Goal: Task Accomplishment & Management: Manage account settings

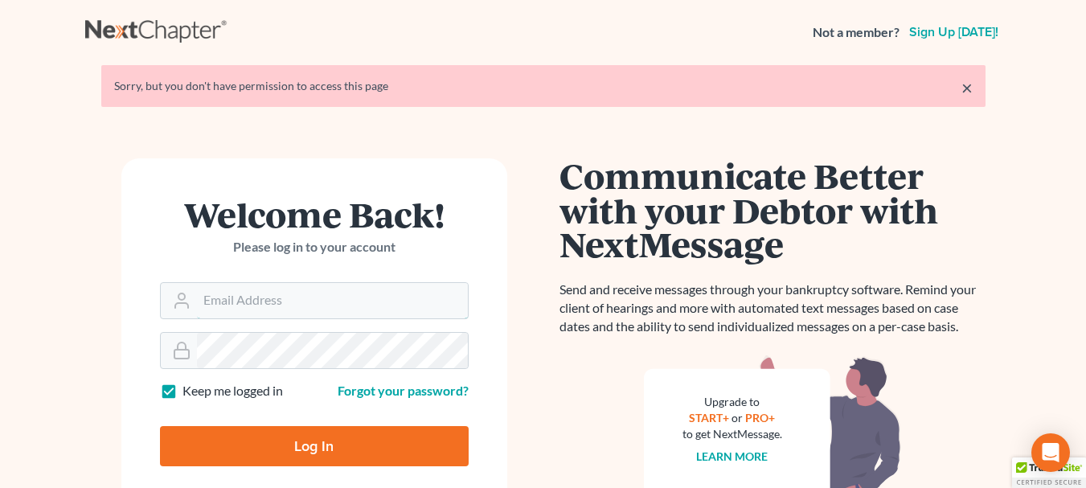
type input "[EMAIL_ADDRESS][DOMAIN_NAME]"
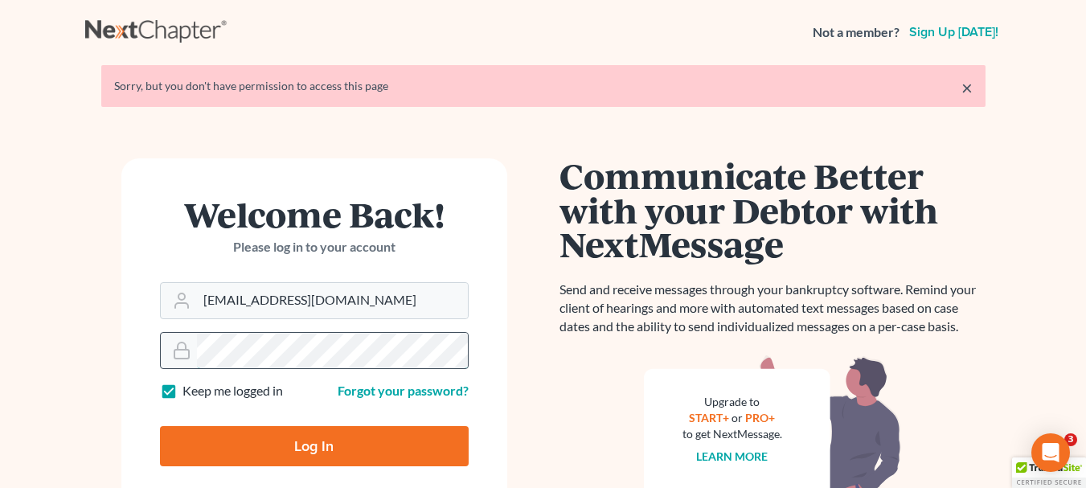
click at [178, 340] on div at bounding box center [314, 350] width 309 height 37
click at [2, 356] on main "× Sorry, but you don't have permission to access this page Welcome Back! Please…" at bounding box center [543, 349] width 1086 height 571
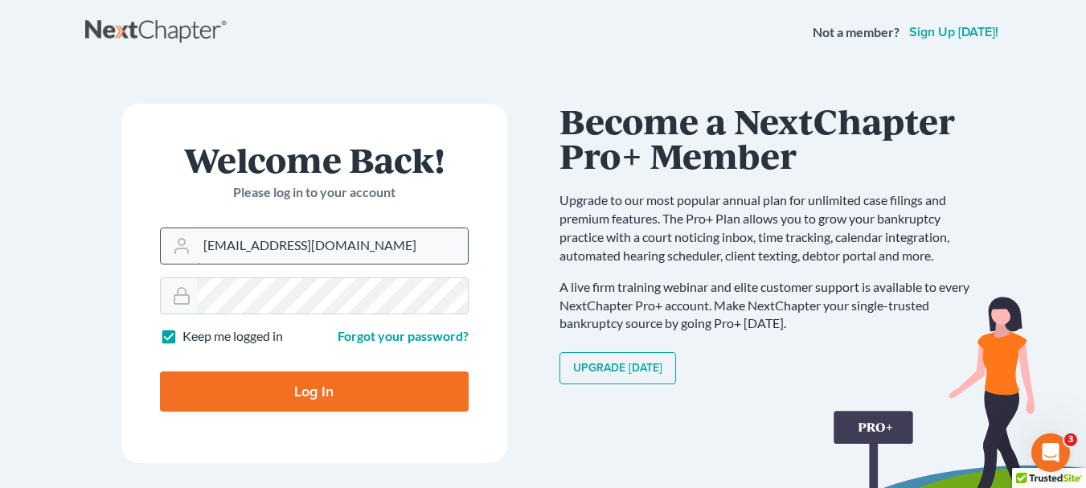
click at [423, 241] on input "[EMAIL_ADDRESS][DOMAIN_NAME]" at bounding box center [332, 245] width 271 height 35
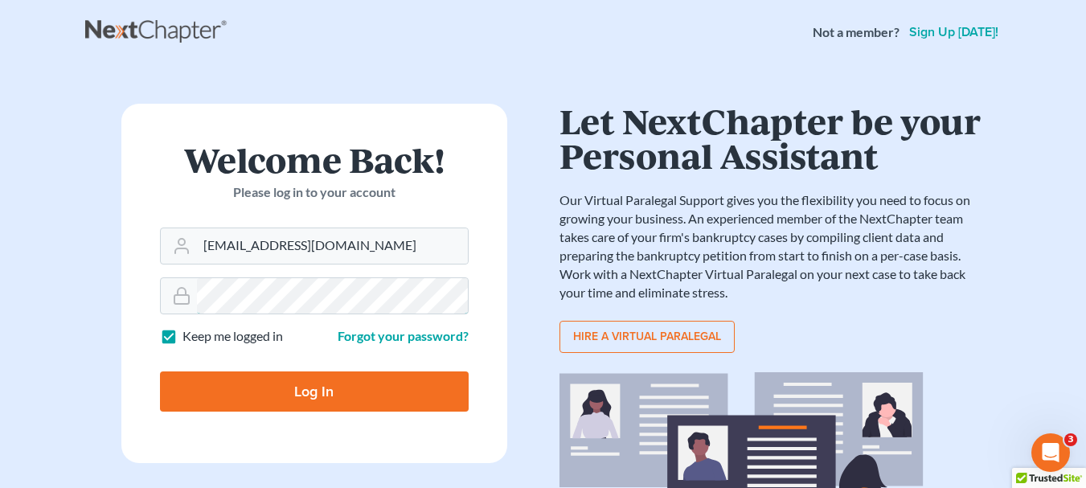
click at [137, 290] on form "Welcome Back! Please log in to your account Email Address ralhejaj@legalaidofne…" at bounding box center [314, 283] width 386 height 359
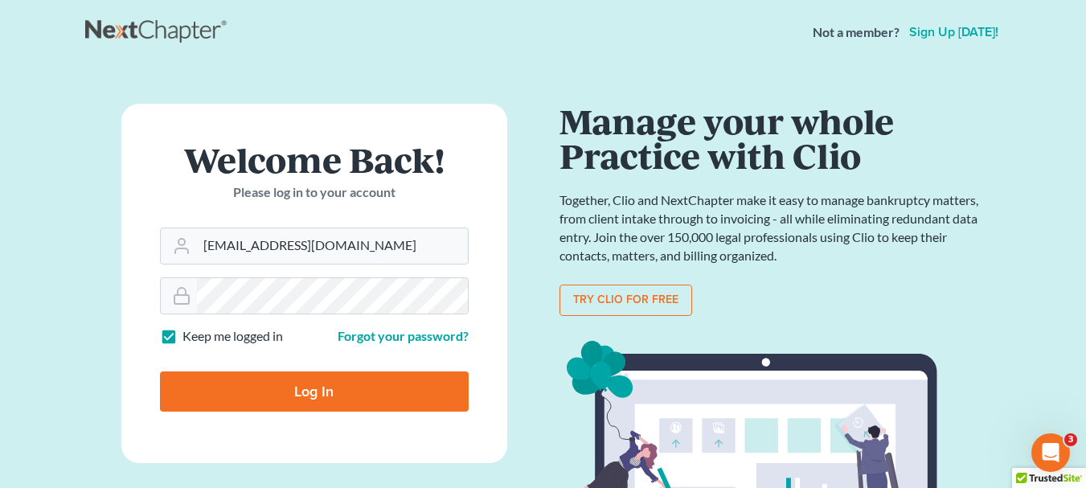
click at [319, 388] on input "Log In" at bounding box center [314, 391] width 309 height 40
type input "Thinking..."
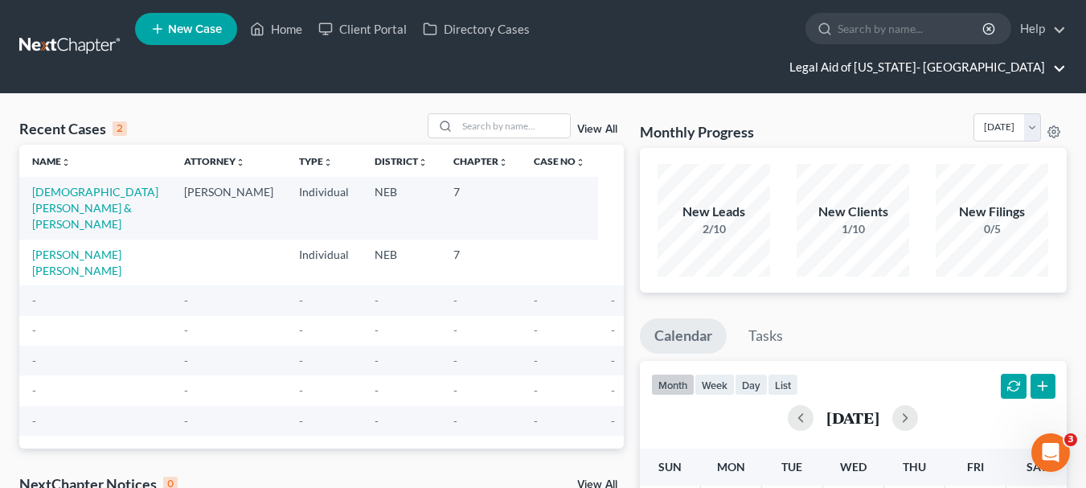
click at [1017, 53] on link "Legal Aid of [US_STATE]- [GEOGRAPHIC_DATA]" at bounding box center [923, 67] width 284 height 29
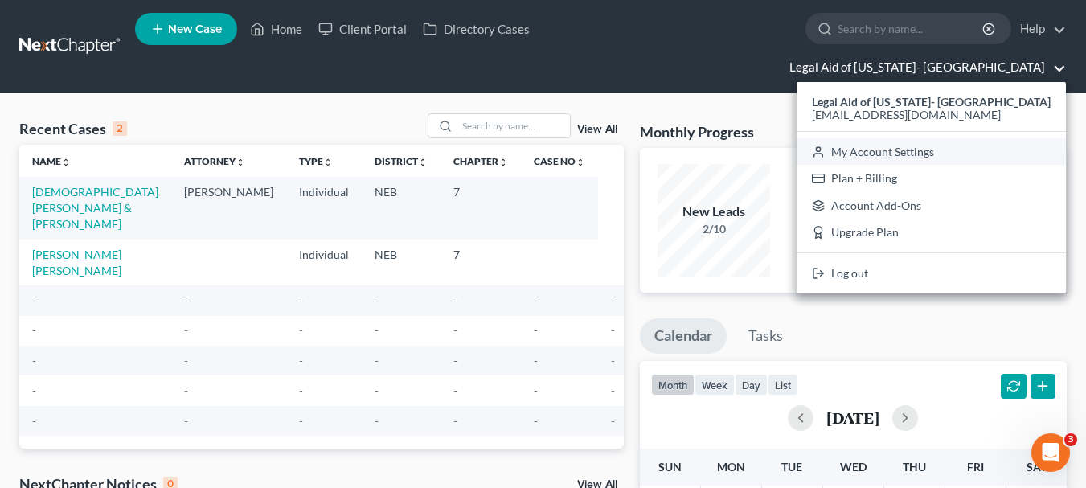
click at [962, 138] on link "My Account Settings" at bounding box center [930, 151] width 269 height 27
select select "23"
select select "30"
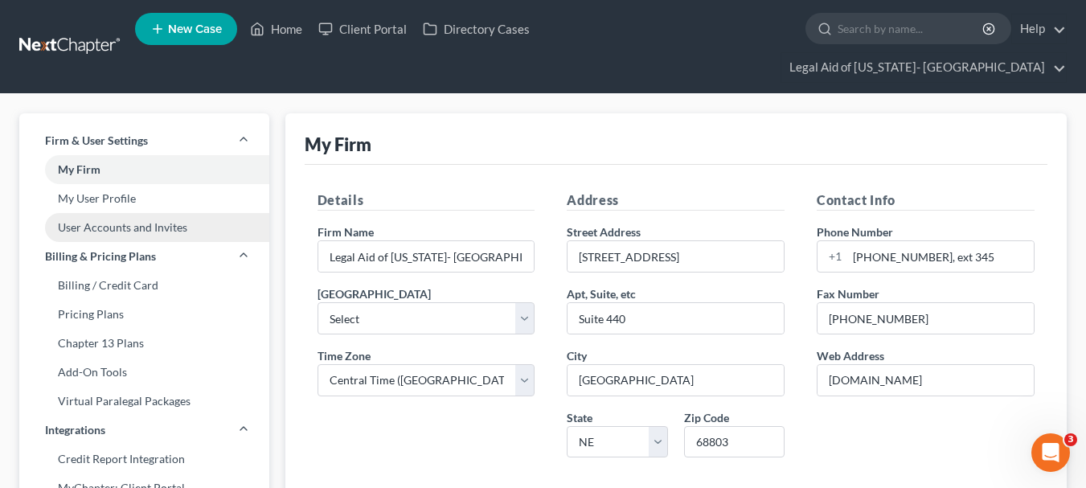
click at [108, 213] on link "User Accounts and Invites" at bounding box center [144, 227] width 250 height 29
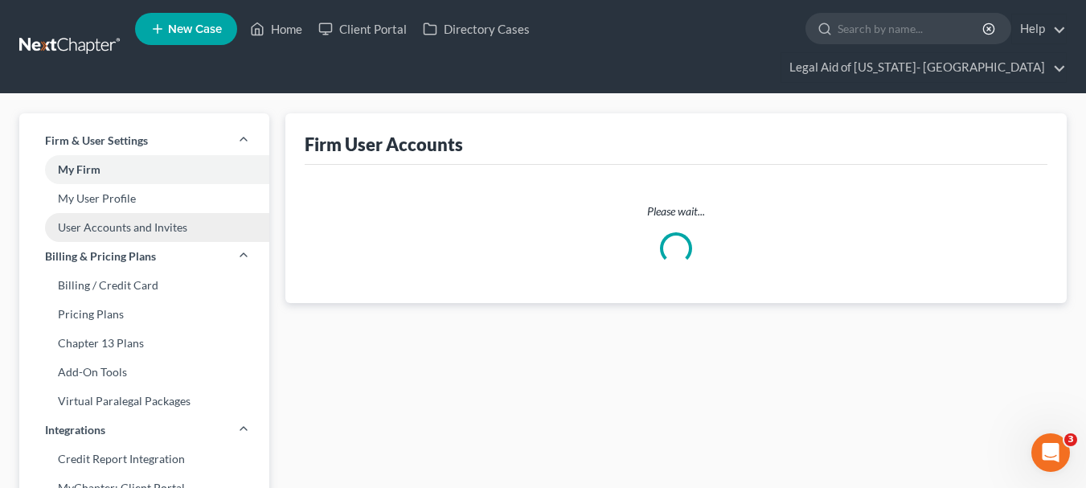
select select "0"
select select "1"
select select "0"
select select "1"
select select "0"
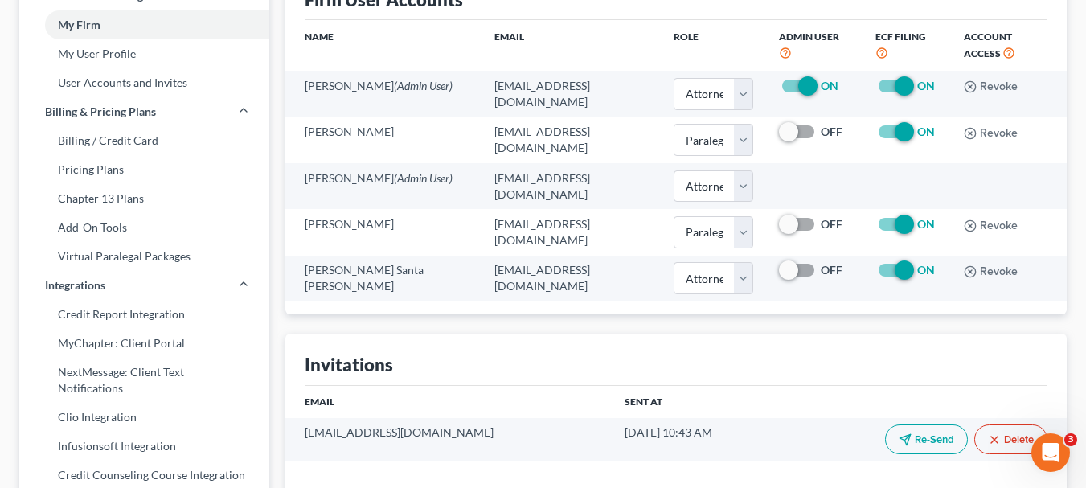
scroll to position [170, 0]
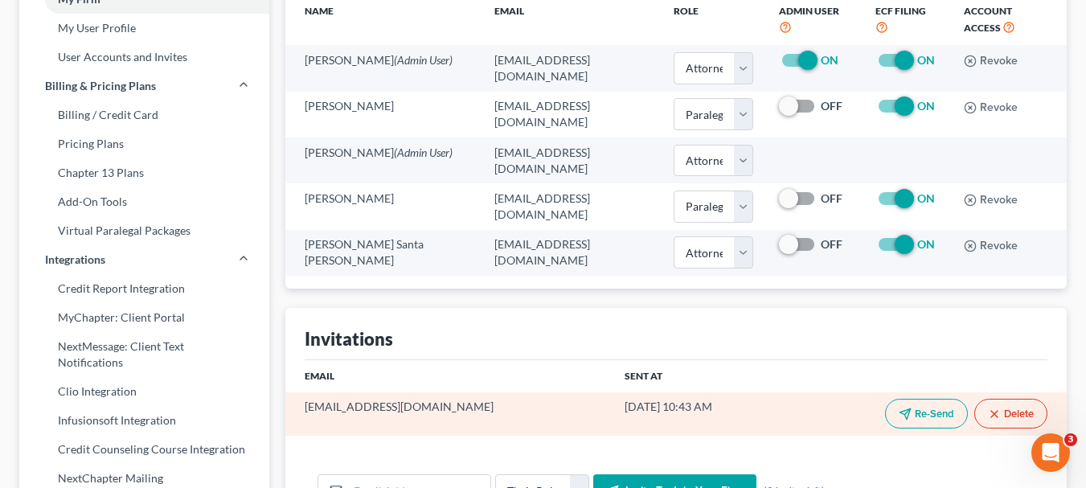
click at [1020, 399] on button "Delete" at bounding box center [1010, 414] width 73 height 30
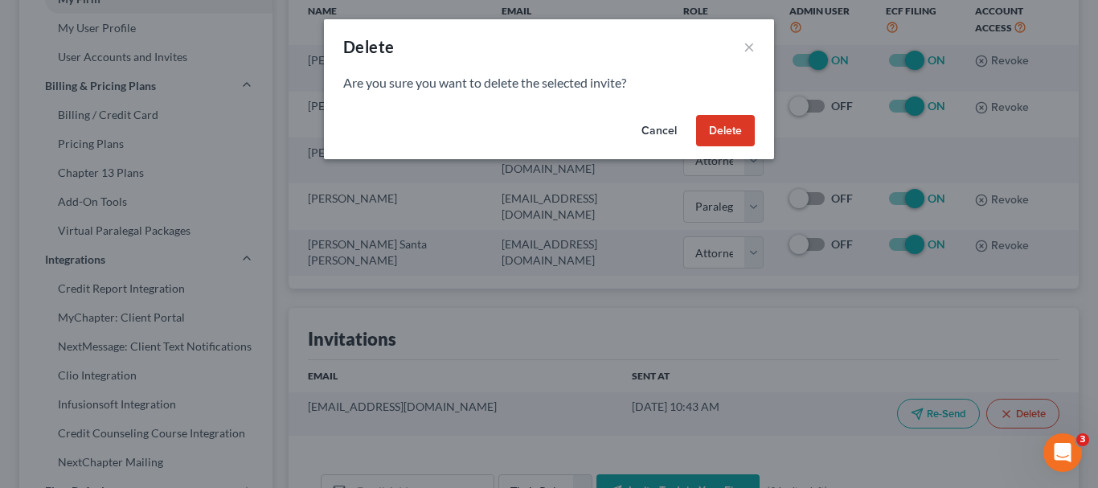
click at [742, 137] on button "Delete" at bounding box center [725, 131] width 59 height 32
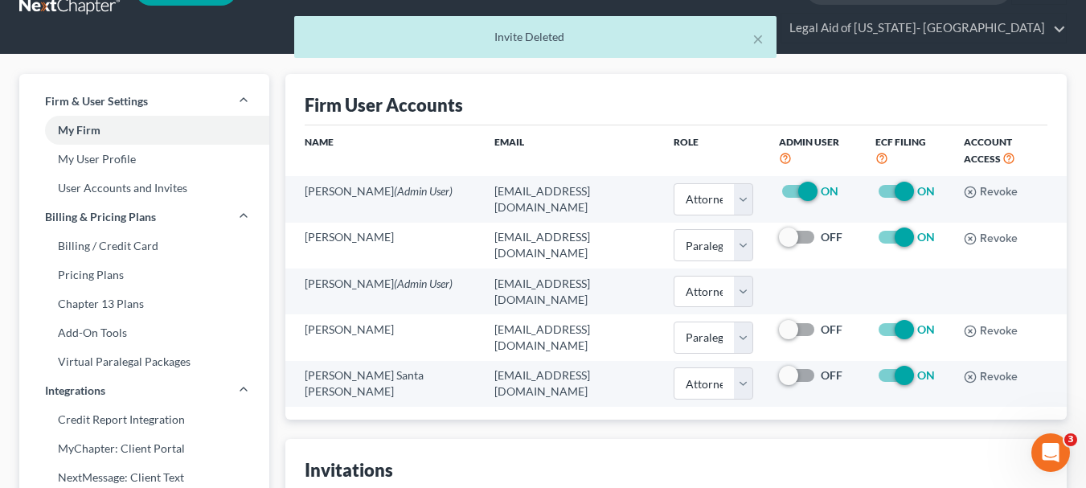
scroll to position [0, 0]
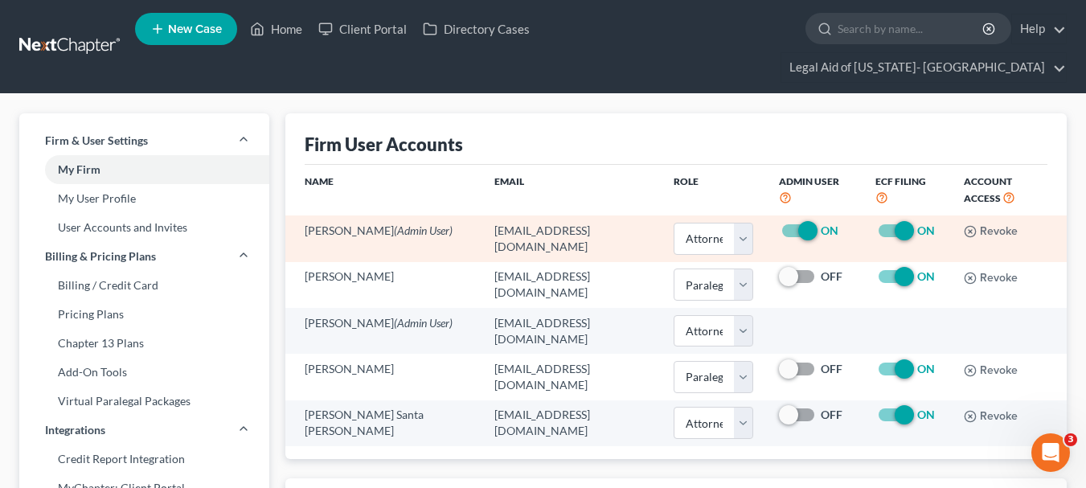
click at [820, 223] on label "ON" at bounding box center [829, 231] width 18 height 16
click at [827, 223] on input "ON" at bounding box center [832, 228] width 10 height 10
checkbox input "false"
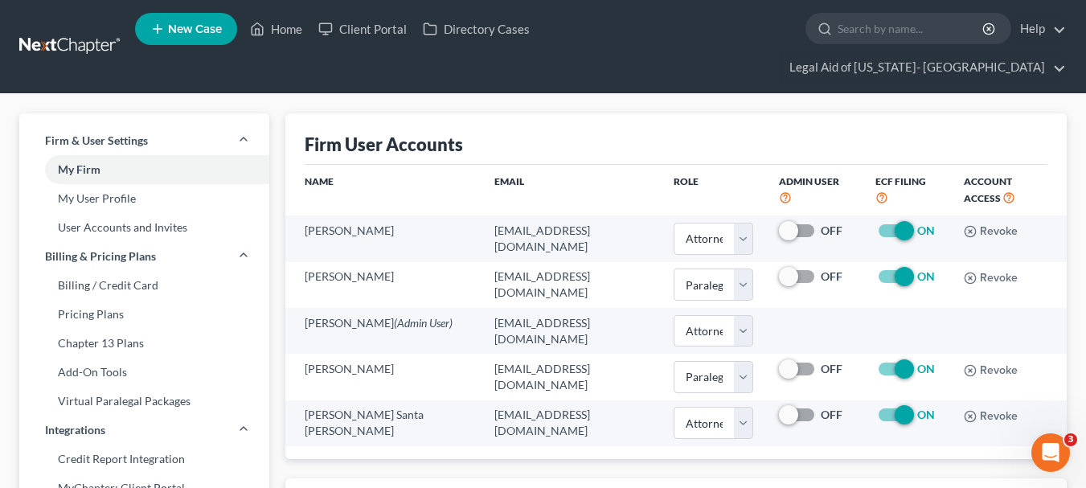
click at [620, 127] on div "Firm User Accounts" at bounding box center [676, 138] width 743 height 51
click at [104, 155] on link "My Firm" at bounding box center [144, 169] width 250 height 29
select select "48"
select select "23"
select select "30"
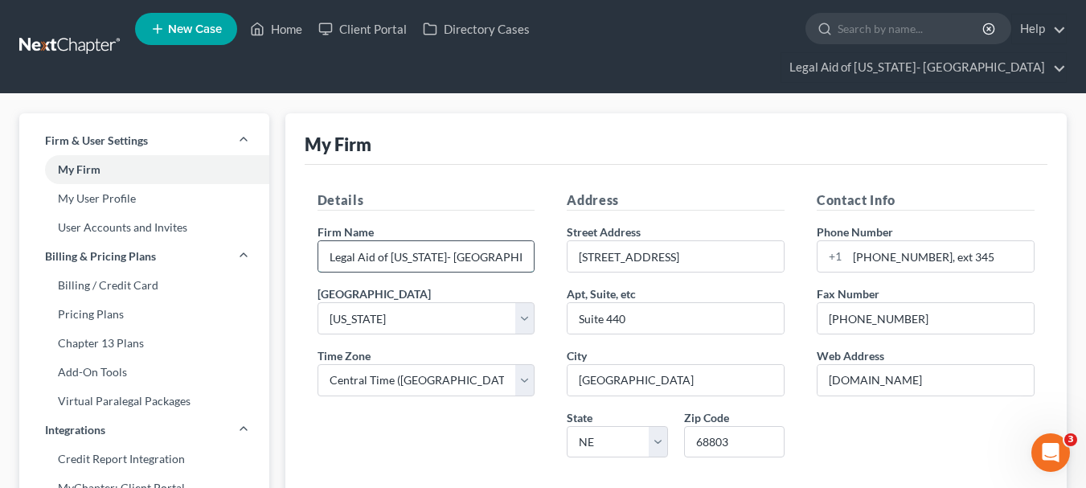
click at [520, 241] on input "Legal Aid of [US_STATE]- [GEOGRAPHIC_DATA]" at bounding box center [426, 256] width 216 height 31
drag, startPoint x: 481, startPoint y: 228, endPoint x: 433, endPoint y: 226, distance: 47.5
click at [433, 241] on input "Legal Aid of [US_STATE]- [GEOGRAPHIC_DATA]" at bounding box center [426, 256] width 216 height 31
click at [516, 241] on input "Legal Aid of [US_STATE]- [GEOGRAPHIC_DATA]" at bounding box center [426, 256] width 216 height 31
type input "Legal Aid of [US_STATE]- [GEOGRAPHIC_DATA]"
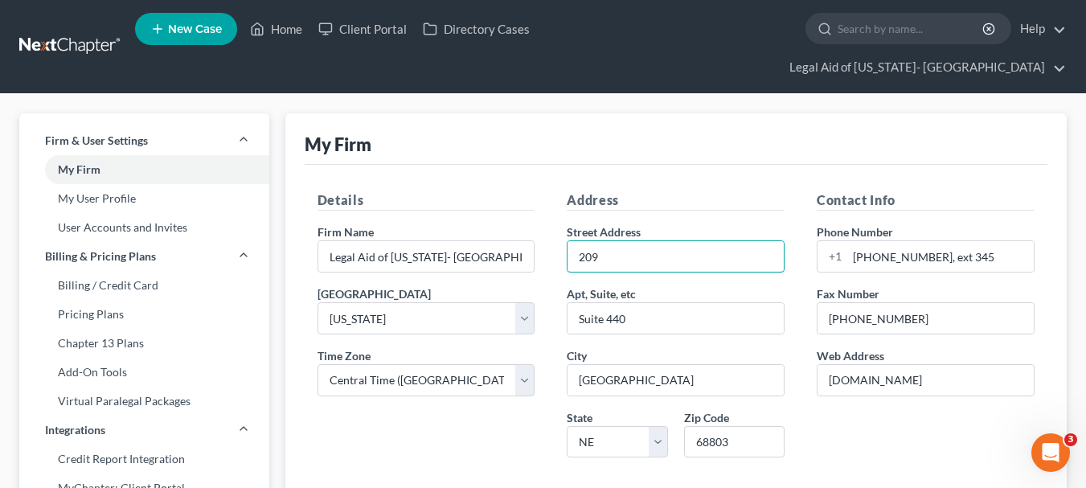
type input "[STREET_ADDRESS]"
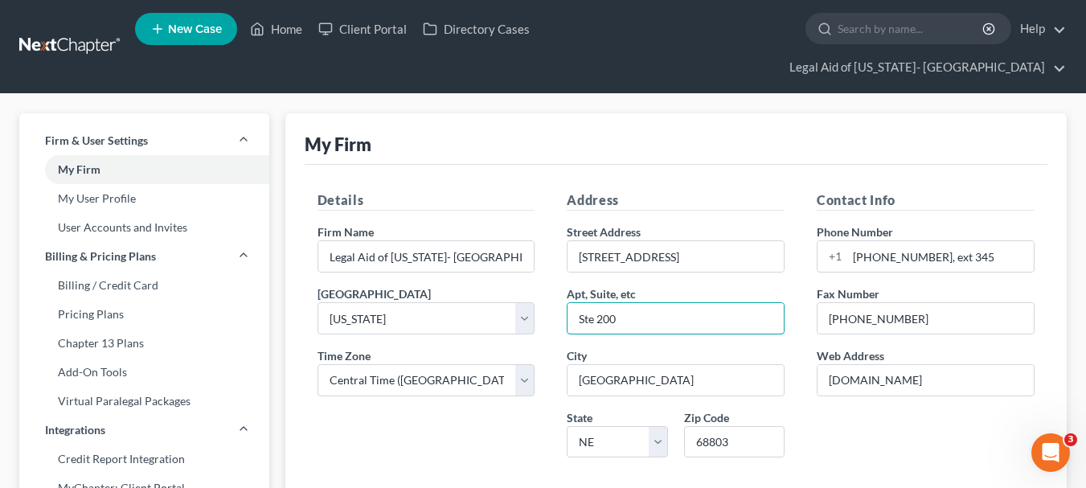
type input "Ste 200"
type input "[GEOGRAPHIC_DATA]"
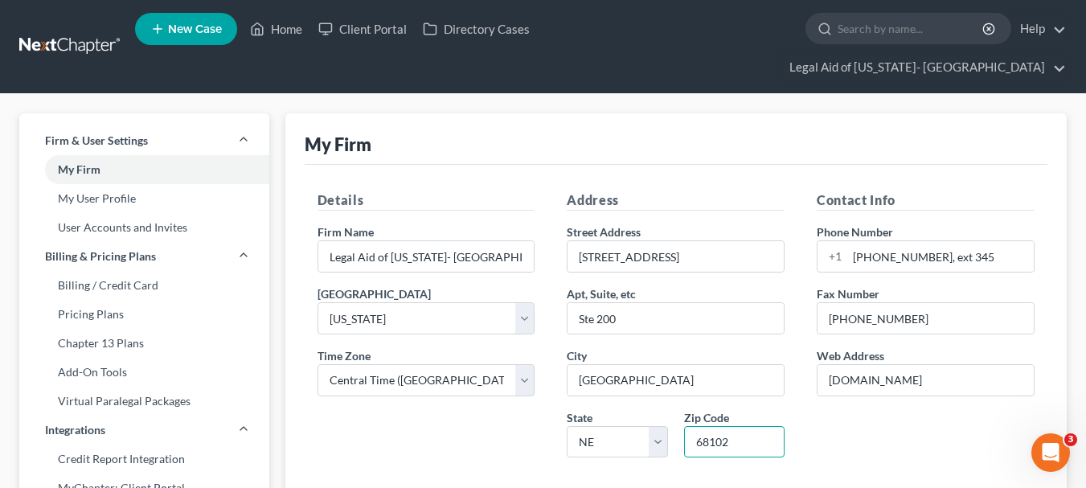
type input "68102"
type input "[PHONE_NUMBER]"
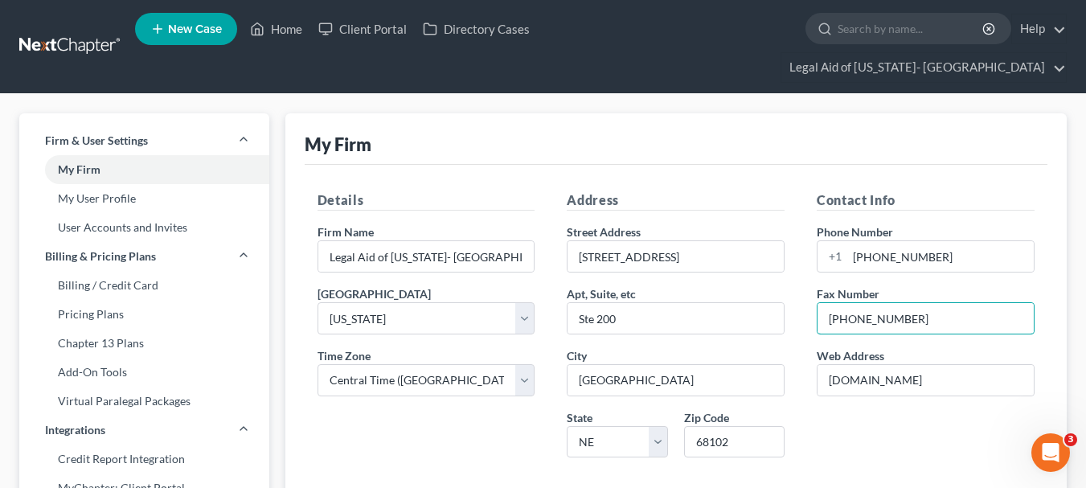
type input "402-348-1068"
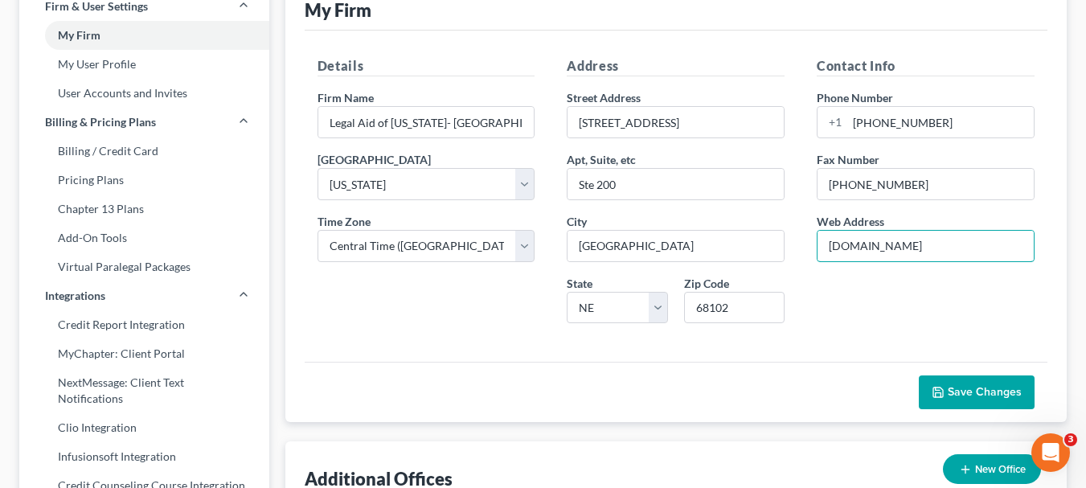
scroll to position [136, 0]
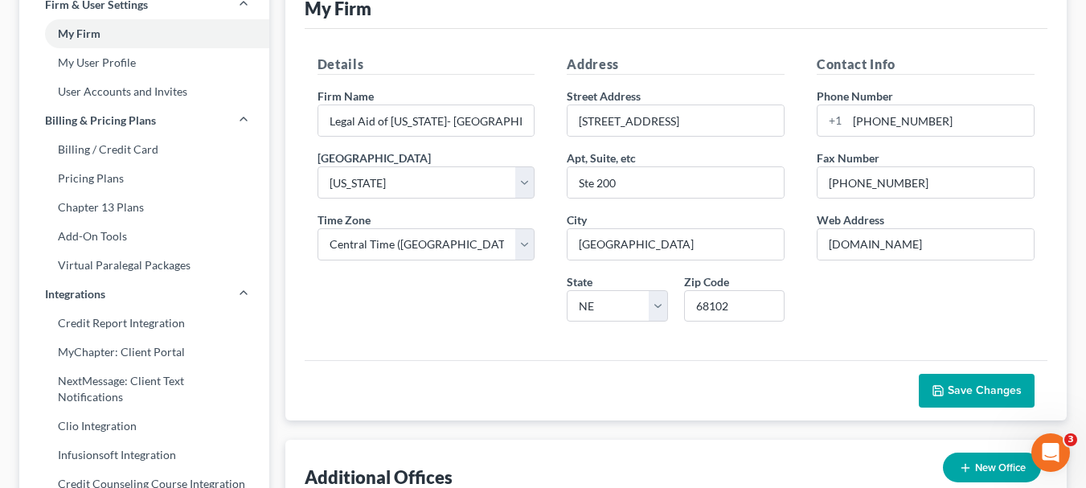
click at [963, 374] on button "Save Changes" at bounding box center [976, 391] width 116 height 34
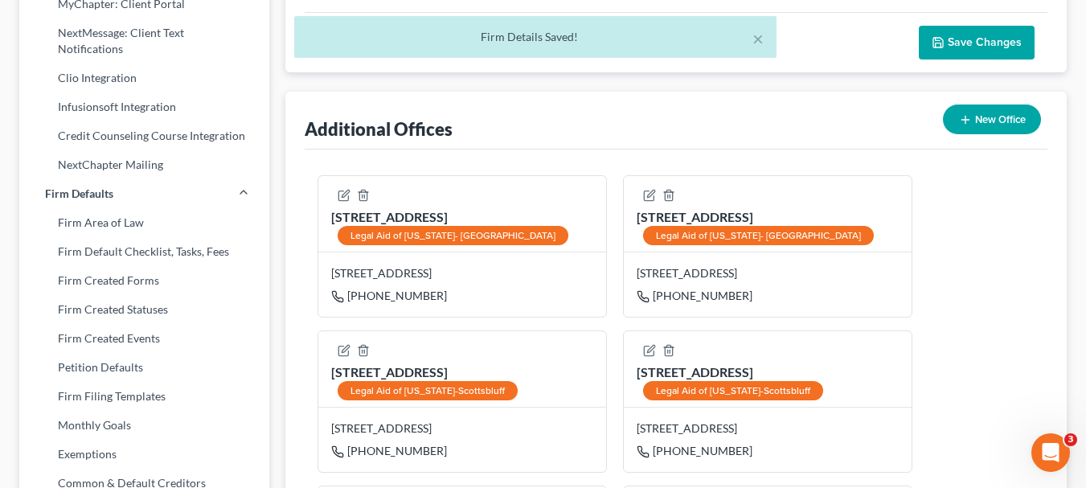
scroll to position [493, 0]
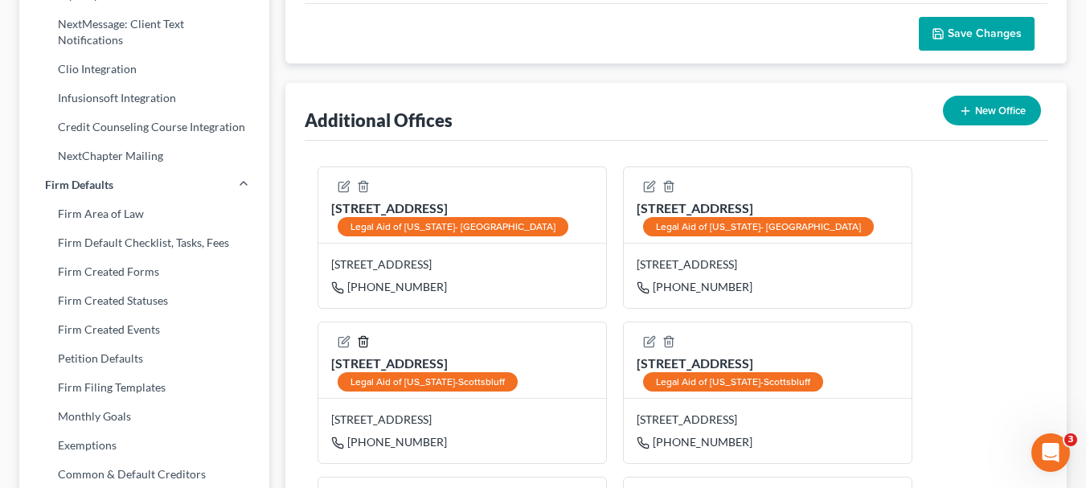
click at [363, 335] on icon "button" at bounding box center [363, 341] width 13 height 13
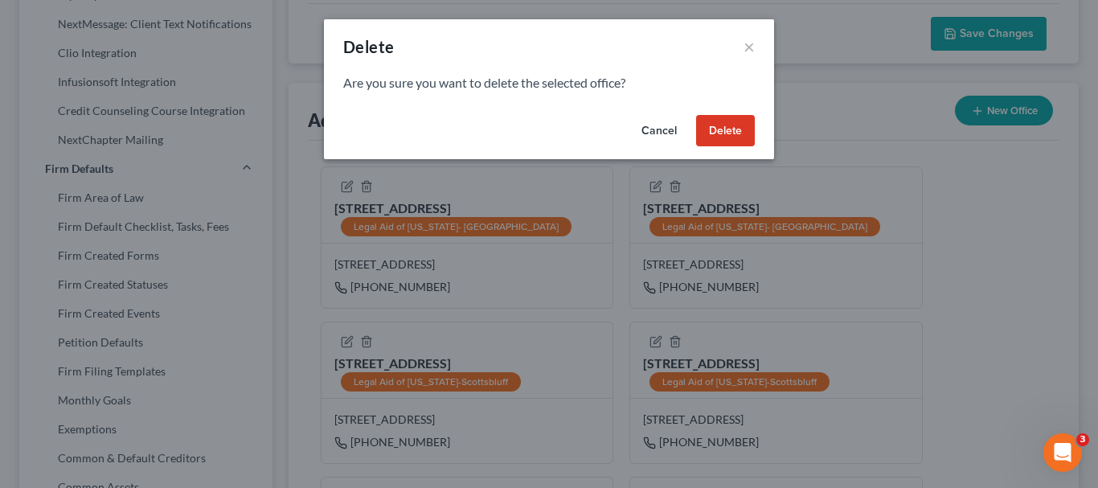
click at [723, 133] on button "Delete" at bounding box center [725, 131] width 59 height 32
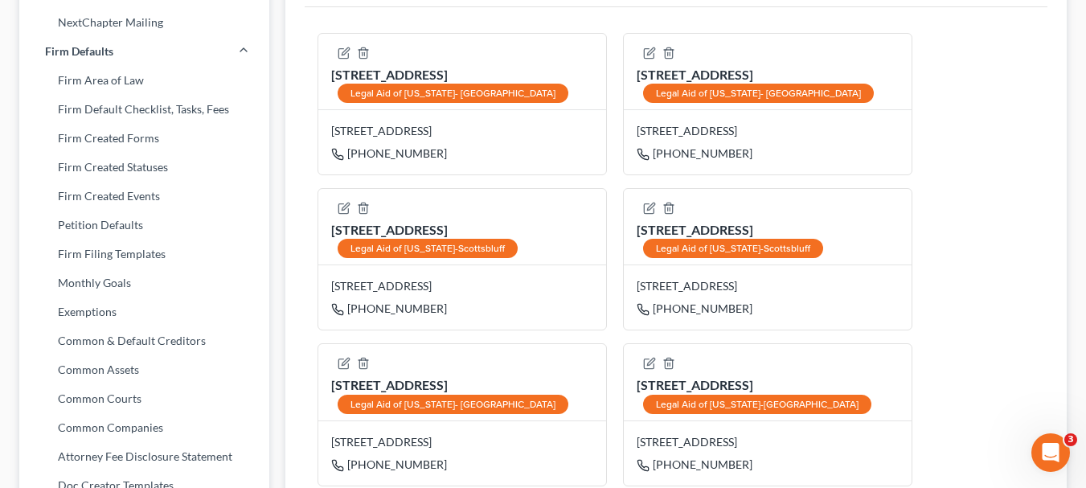
scroll to position [628, 0]
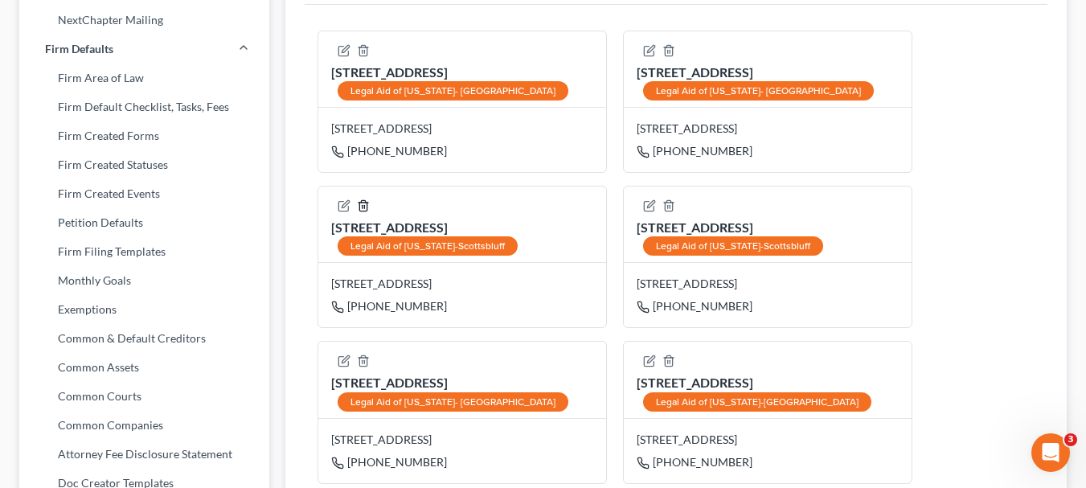
click at [366, 201] on icon "button" at bounding box center [362, 206] width 7 height 10
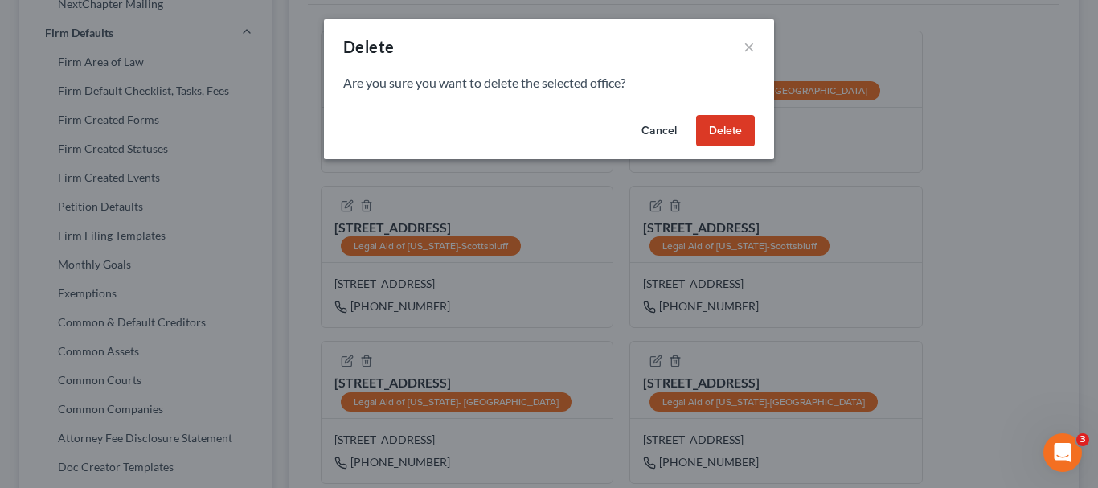
click at [738, 128] on button "Delete" at bounding box center [725, 131] width 59 height 32
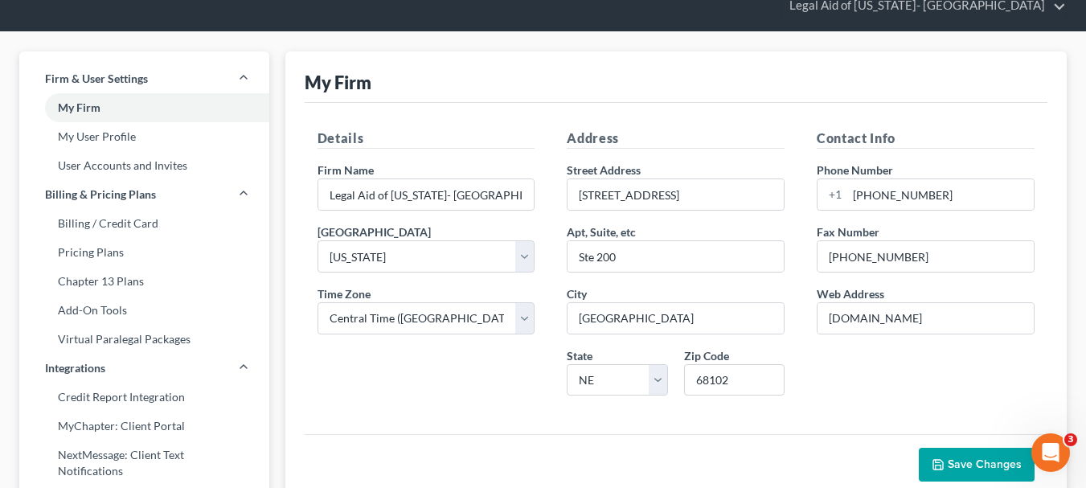
scroll to position [61, 0]
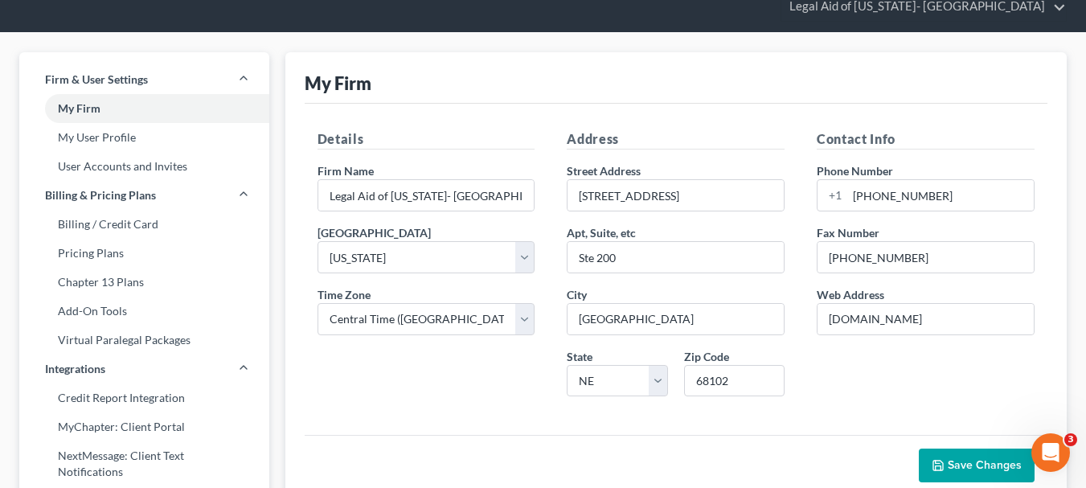
click at [951, 448] on button "Save Changes" at bounding box center [976, 465] width 116 height 34
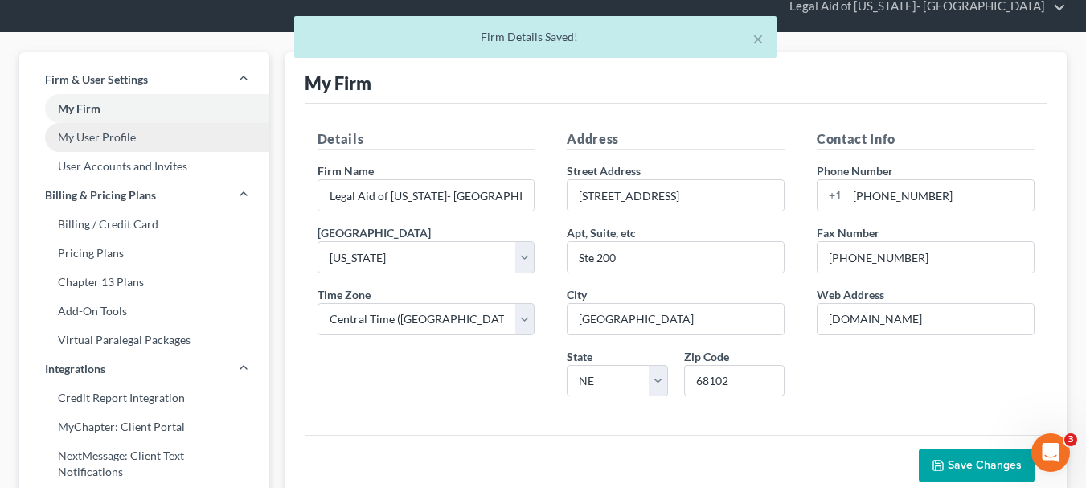
click at [90, 123] on link "My User Profile" at bounding box center [144, 137] width 250 height 29
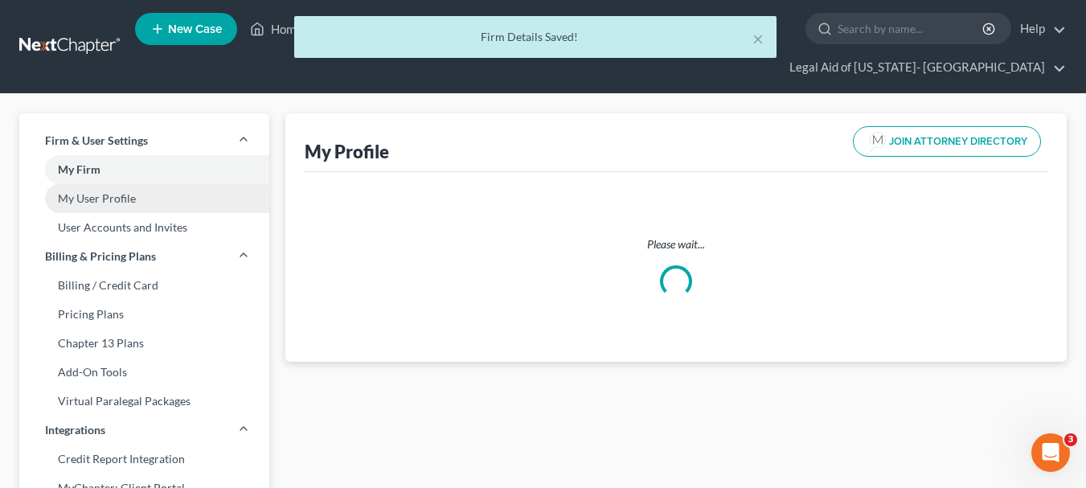
select select "30"
select select "48"
select select "attorney"
select select "0"
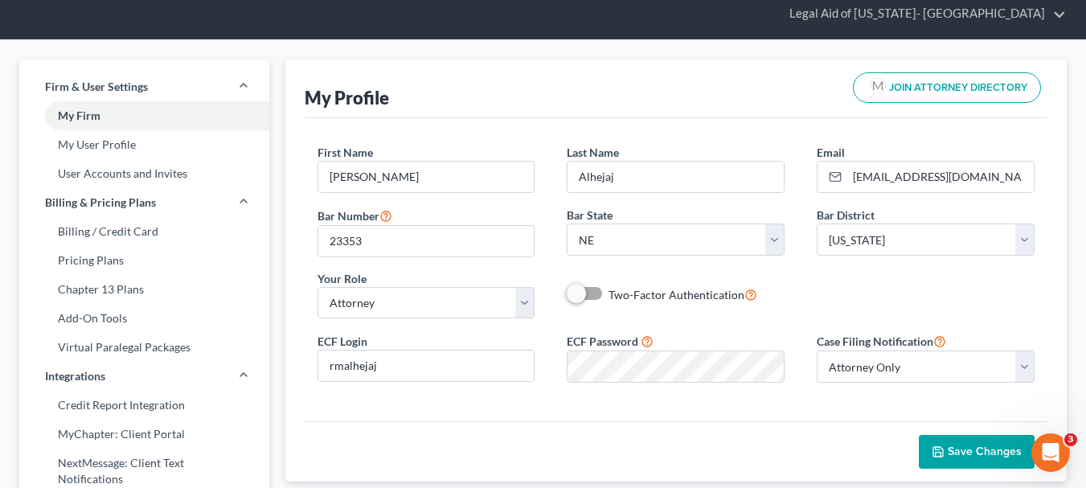
scroll to position [58, 0]
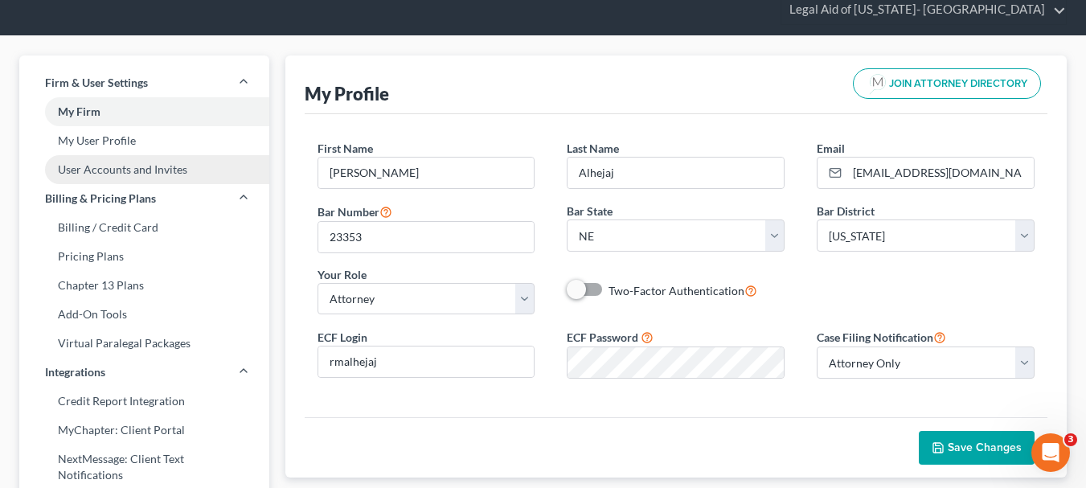
click at [152, 155] on link "User Accounts and Invites" at bounding box center [144, 169] width 250 height 29
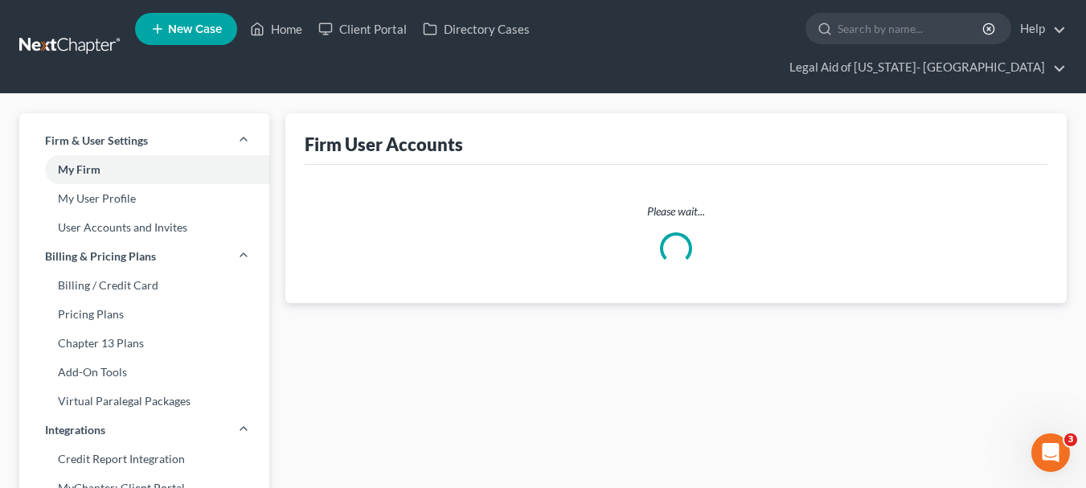
select select "0"
select select "1"
select select "0"
select select "1"
select select "0"
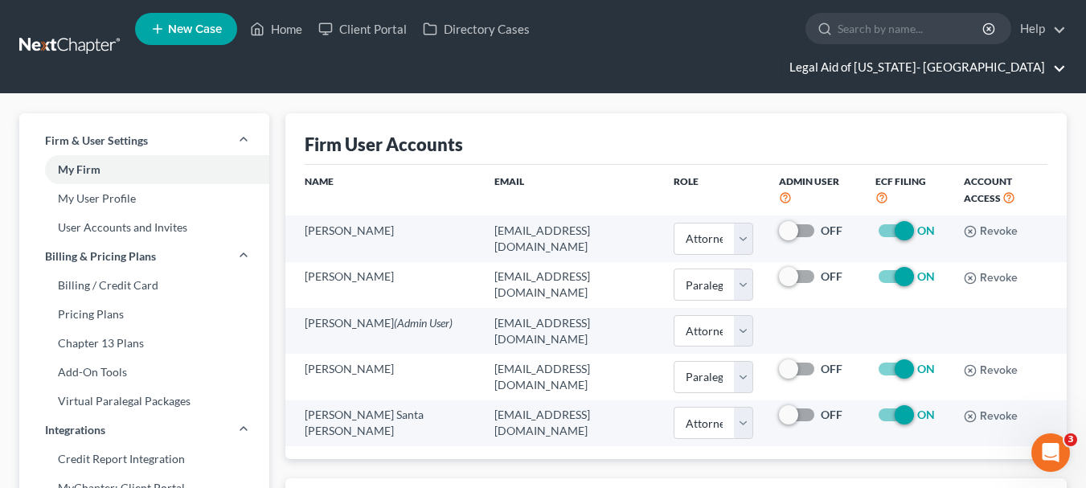
click at [977, 53] on link "Legal Aid of Nebraska- Grand Island" at bounding box center [923, 67] width 284 height 29
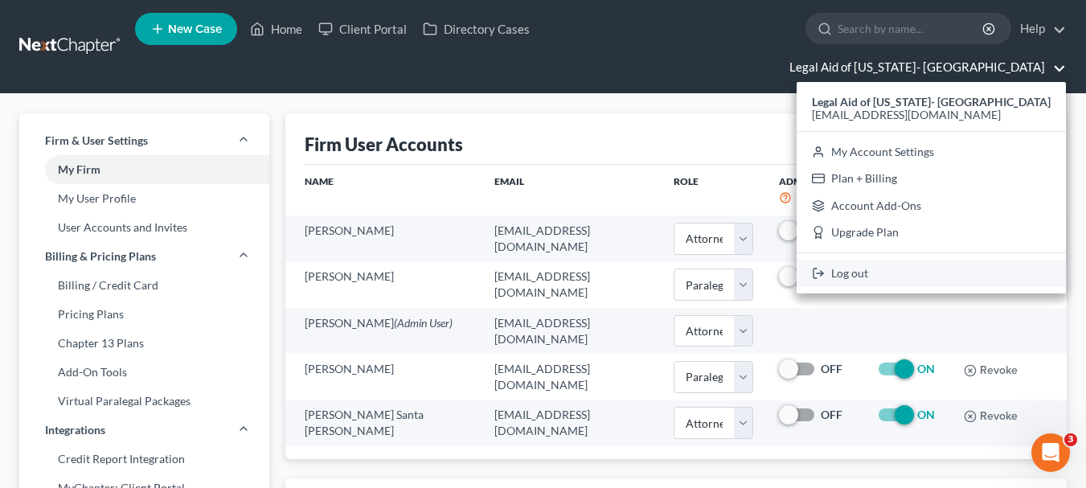
click at [914, 260] on link "Log out" at bounding box center [930, 273] width 269 height 27
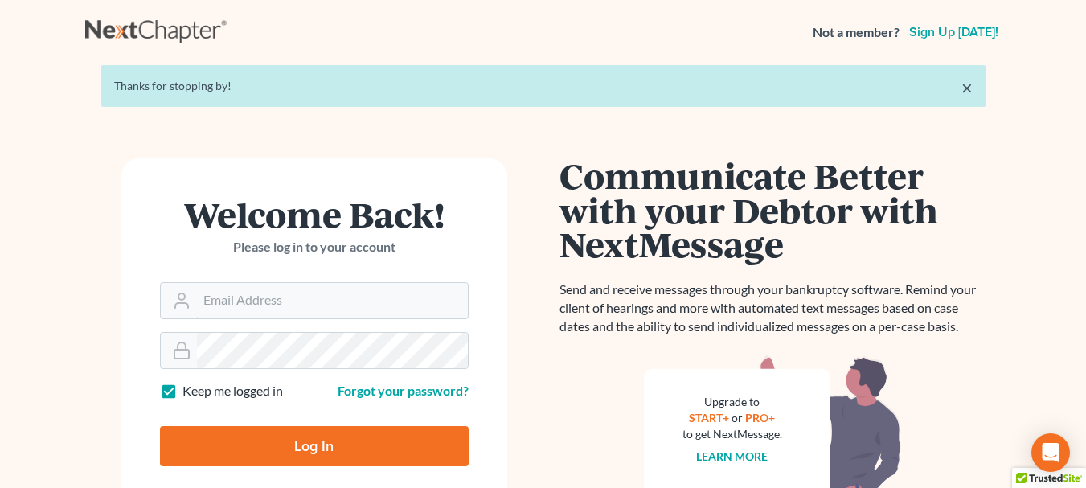
type input "[EMAIL_ADDRESS][DOMAIN_NAME]"
click at [350, 440] on input "Log In" at bounding box center [314, 446] width 309 height 40
type input "Thinking..."
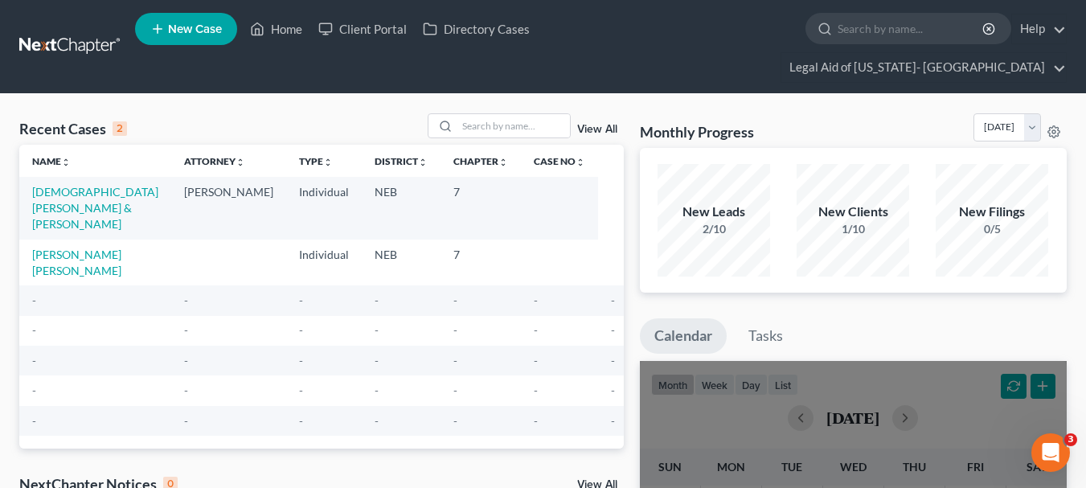
click at [1009, 14] on ul "New Case Home Client Portal Directory Cases - No Result - See all results Or Pr…" at bounding box center [600, 46] width 931 height 77
click at [984, 48] on ul "New Case Home Client Portal Directory Cases - No Result - See all results Or Pr…" at bounding box center [600, 46] width 931 height 77
click at [995, 53] on link "Legal Aid of [US_STATE]- [GEOGRAPHIC_DATA]" at bounding box center [923, 67] width 284 height 29
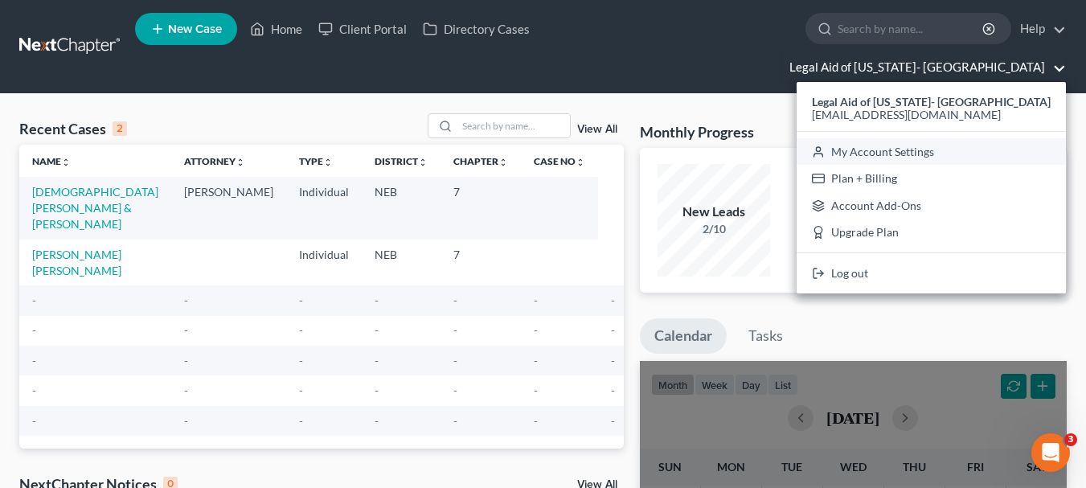
click at [957, 138] on link "My Account Settings" at bounding box center [930, 151] width 269 height 27
select select "23"
select select "30"
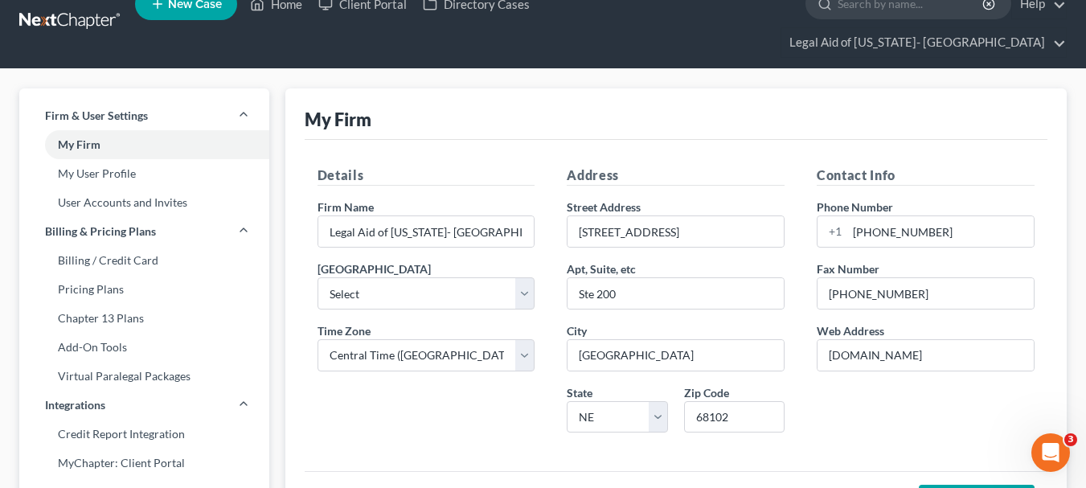
scroll to position [19, 0]
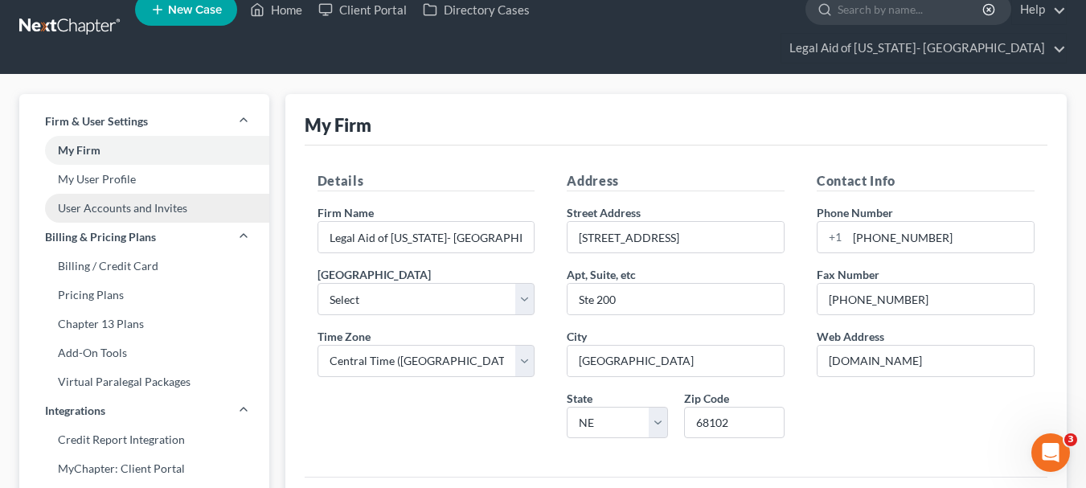
click at [139, 194] on link "User Accounts and Invites" at bounding box center [144, 208] width 250 height 29
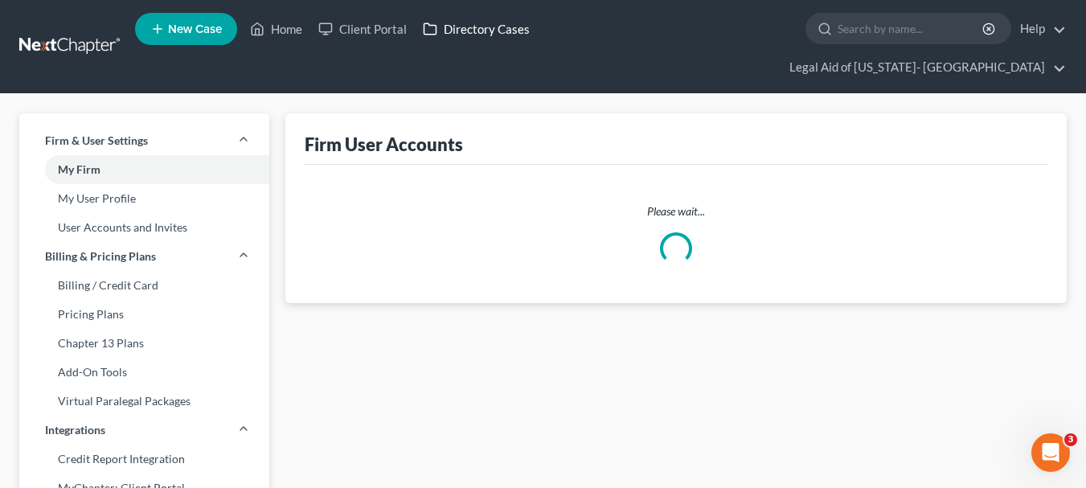
select select "0"
select select "1"
select select "0"
select select "1"
select select "0"
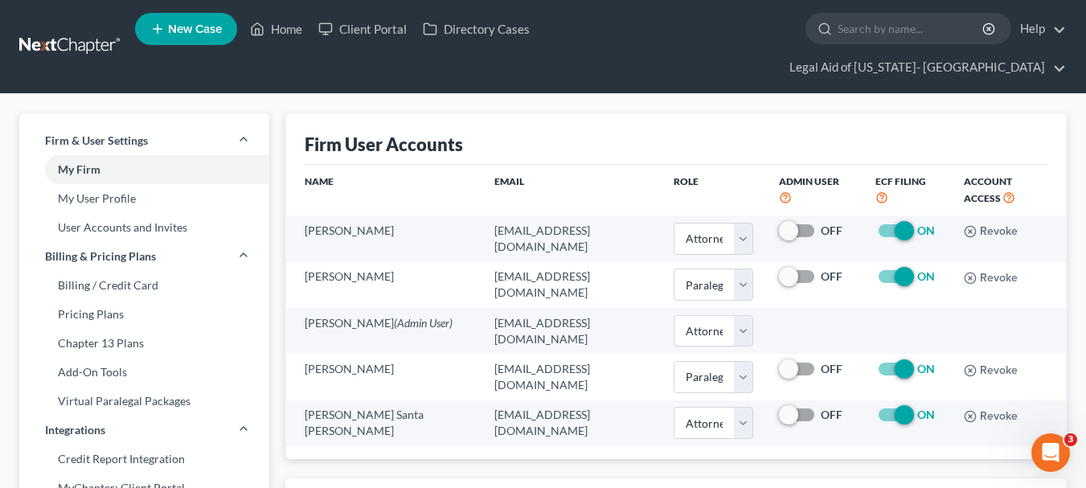
click at [920, 53] on link "Legal Aid of Nebraska- Omaha" at bounding box center [923, 67] width 284 height 29
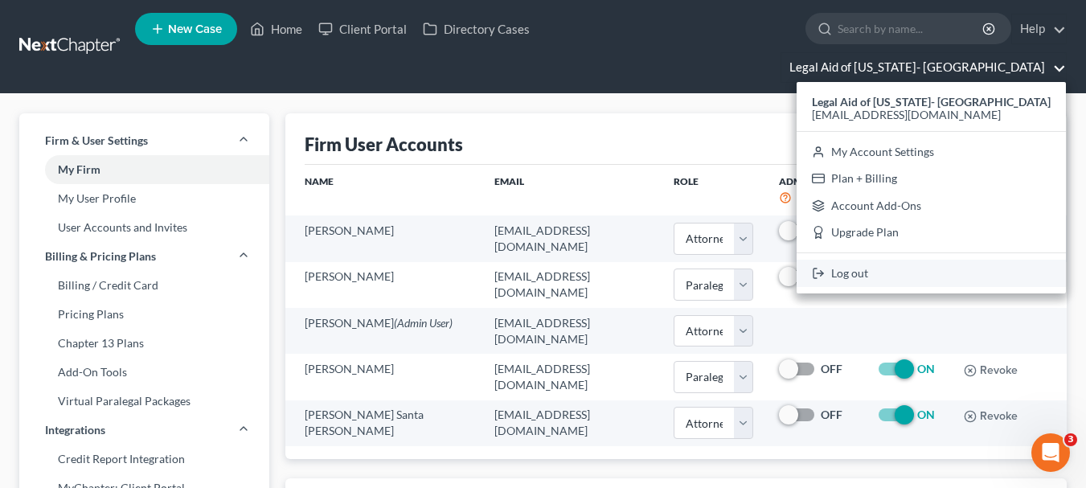
click at [934, 260] on link "Log out" at bounding box center [930, 273] width 269 height 27
